Goal: Task Accomplishment & Management: Manage account settings

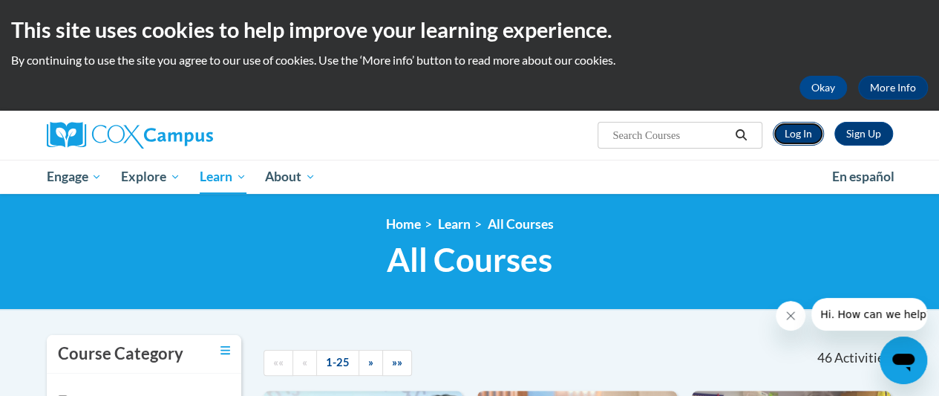
click at [774, 130] on link "Log In" at bounding box center [798, 134] width 51 height 24
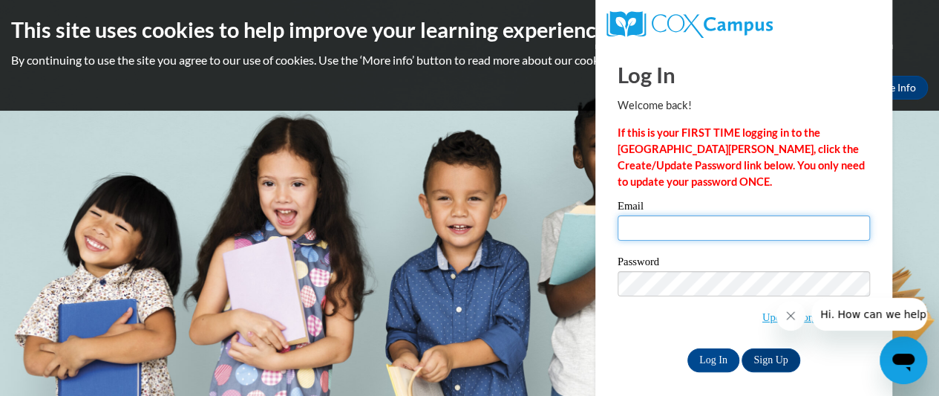
click at [704, 234] on input "Email" at bounding box center [744, 227] width 252 height 25
type input "[PERSON_NAME][EMAIL_ADDRESS][PERSON_NAME][DOMAIN_NAME]"
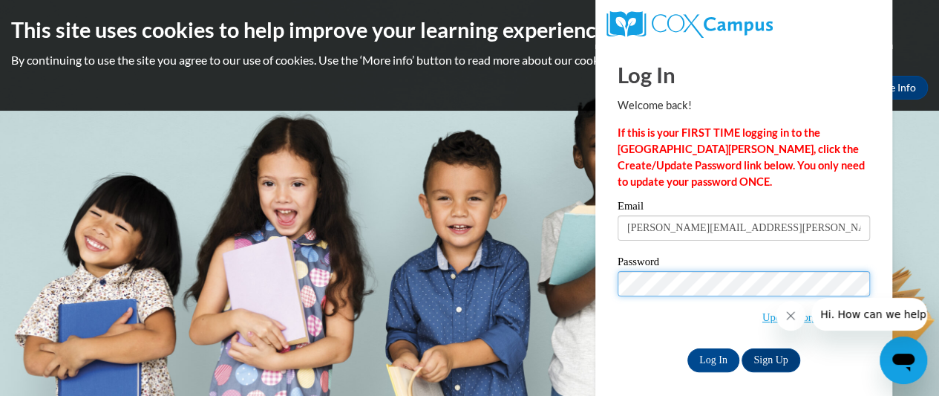
click at [687, 348] on input "Log In" at bounding box center [713, 360] width 52 height 24
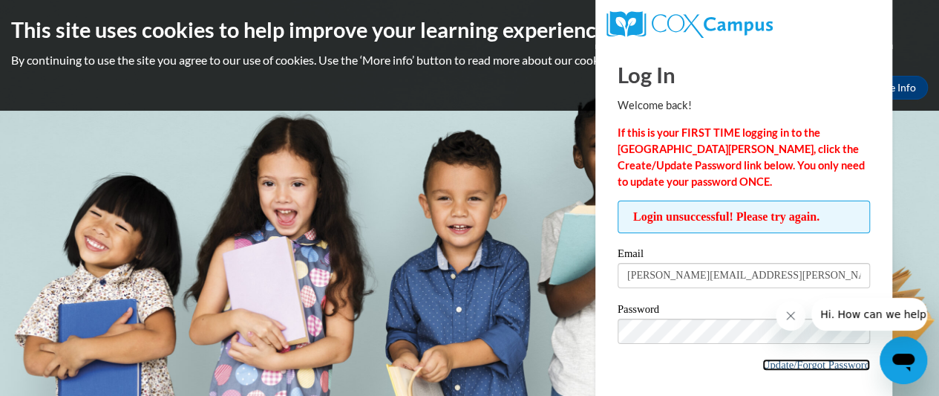
click at [777, 361] on link "Update/Forgot Password" at bounding box center [816, 365] width 108 height 12
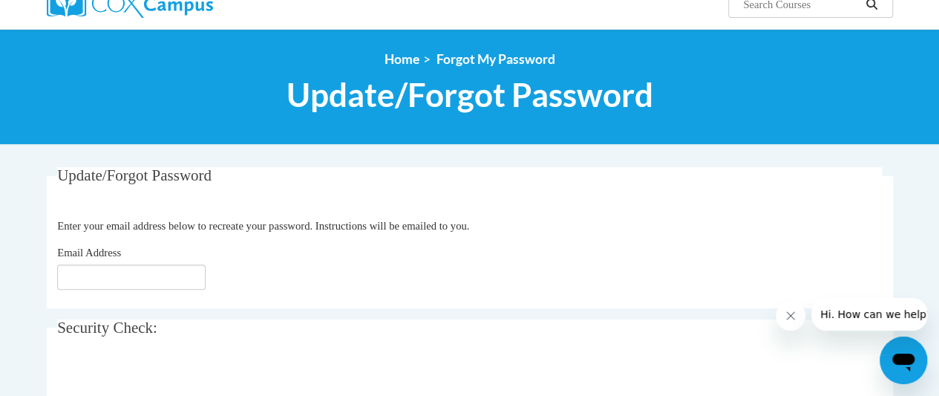
scroll to position [148, 0]
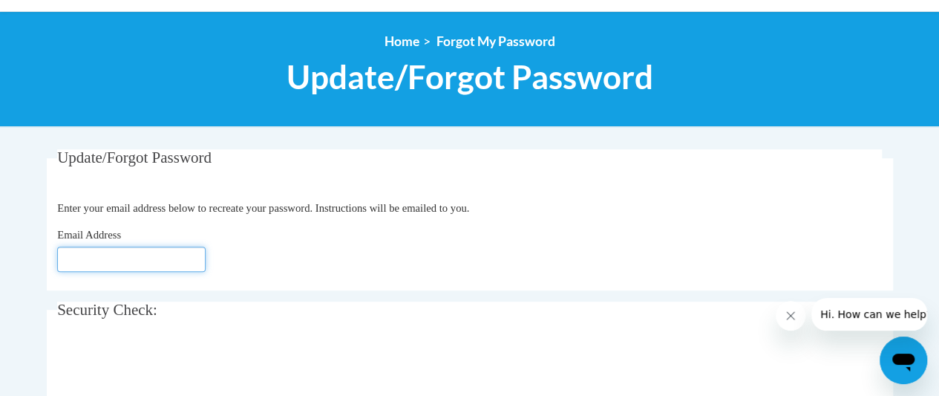
click at [151, 251] on input "Email Address" at bounding box center [131, 258] width 148 height 25
type input "davina.mckinney@thecentersohio.org"
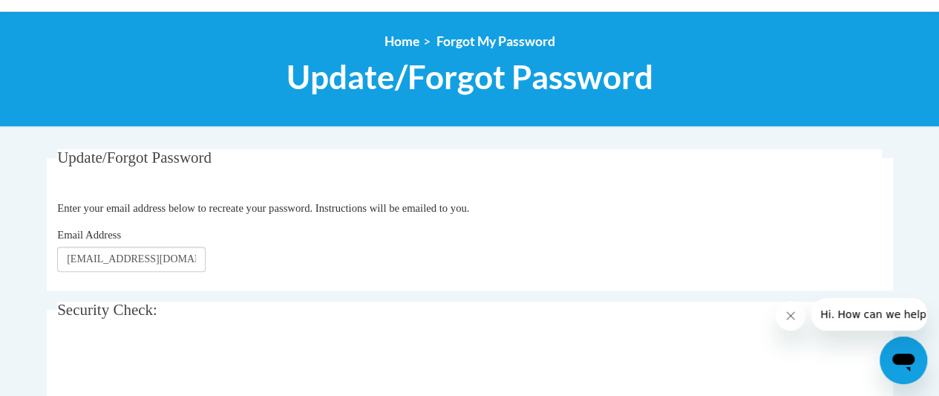
scroll to position [298, 0]
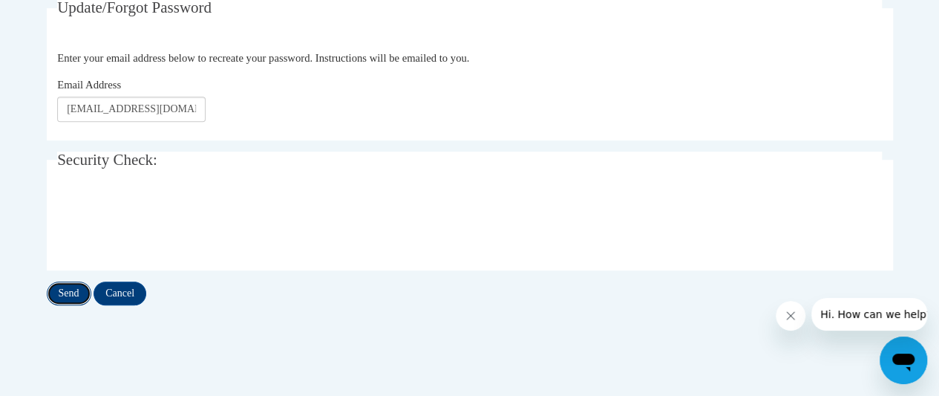
click at [71, 291] on input "Send" at bounding box center [69, 293] width 45 height 24
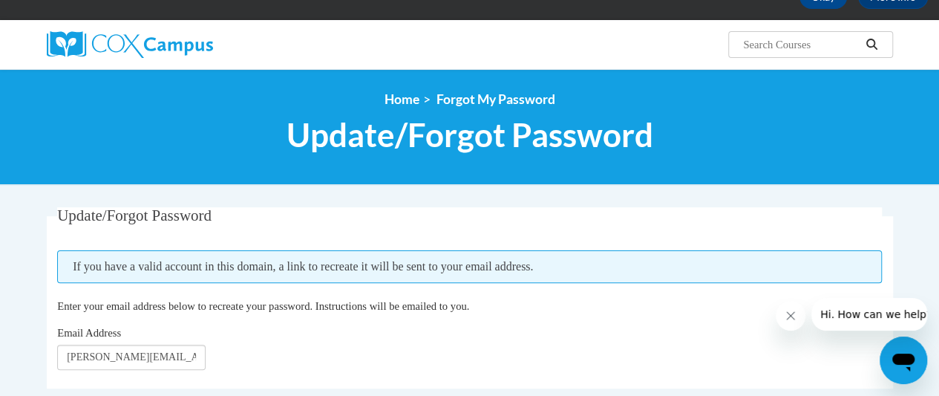
scroll to position [101, 0]
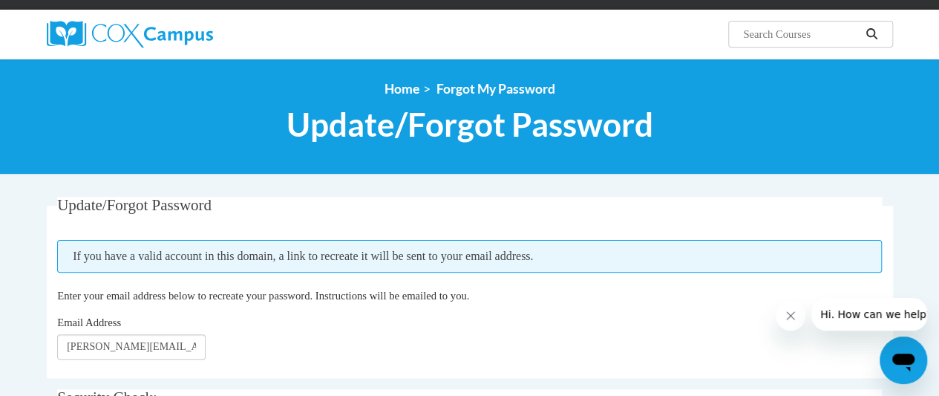
click at [515, 385] on div "Update/Forgot Password Please enter your email address If you have a valid acco…" at bounding box center [470, 370] width 846 height 346
click at [514, 395] on legend "Security Check:" at bounding box center [469, 397] width 825 height 17
